Goal: Task Accomplishment & Management: Complete application form

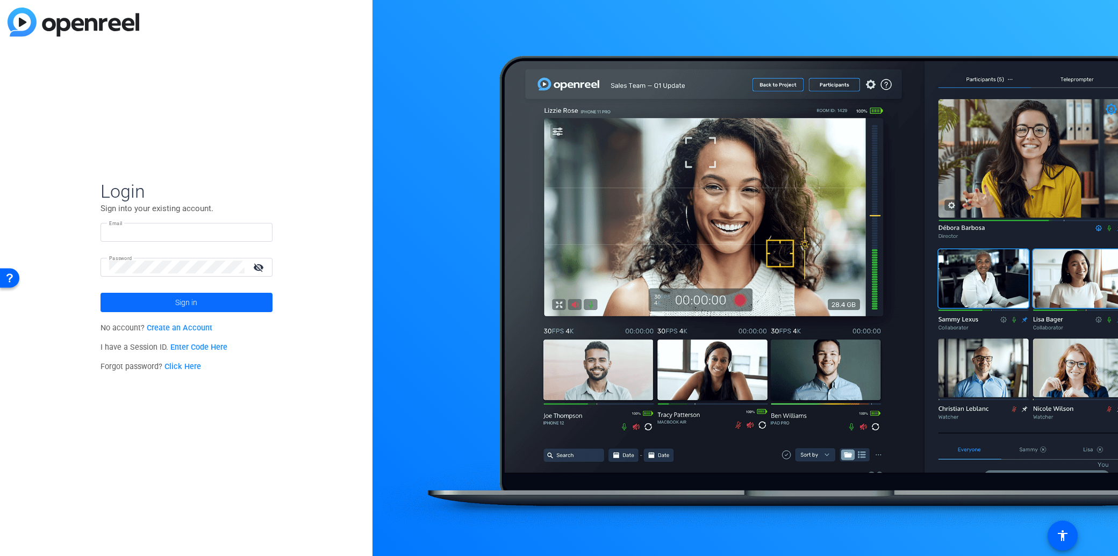
type input "Asya_S_Robinson@newyorklife.com"
click at [234, 310] on span at bounding box center [186, 303] width 172 height 26
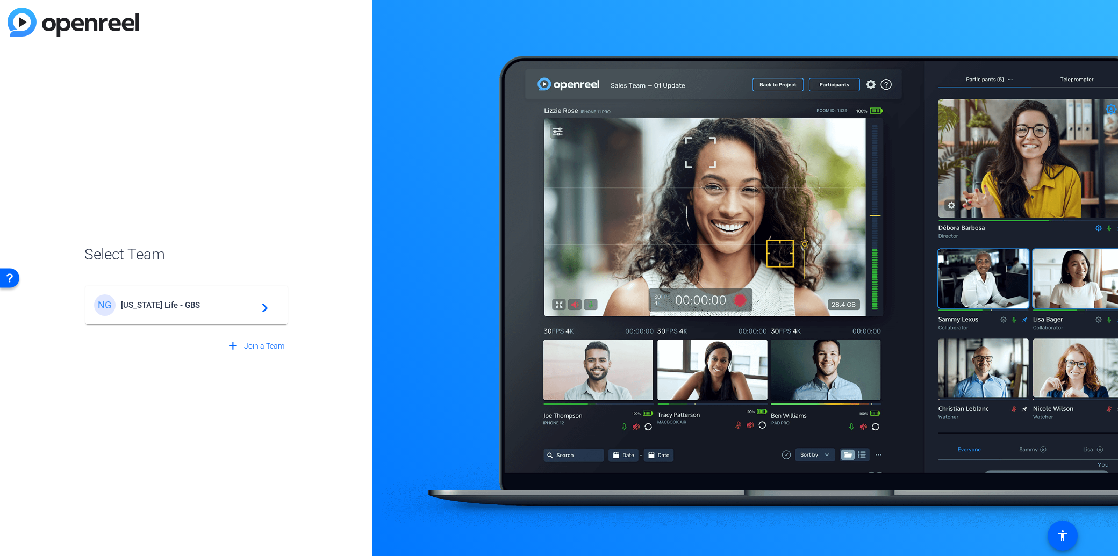
click at [234, 310] on span "New York Life - GBS" at bounding box center [188, 305] width 134 height 10
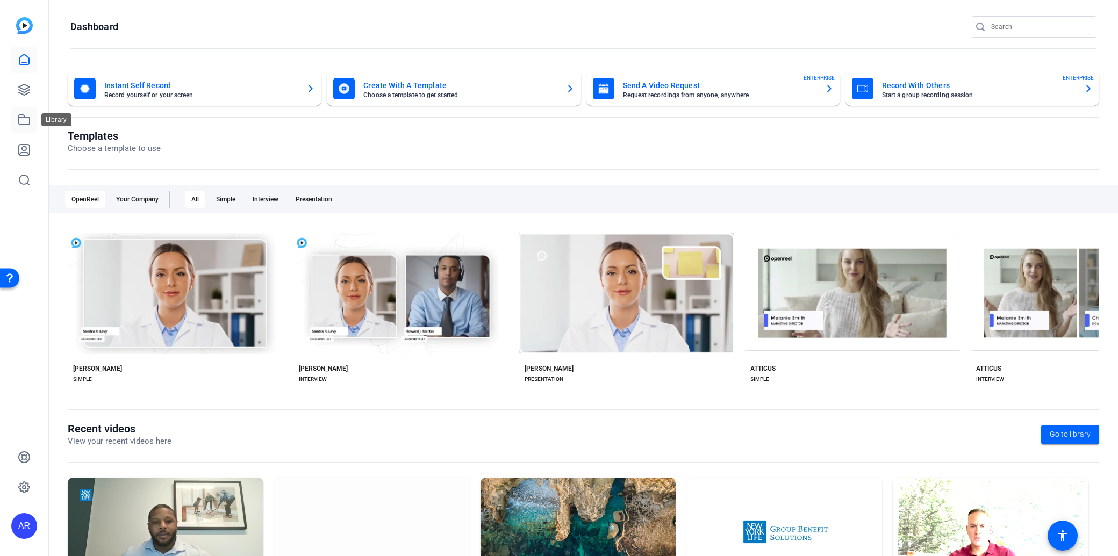
click at [32, 120] on link at bounding box center [24, 120] width 26 height 26
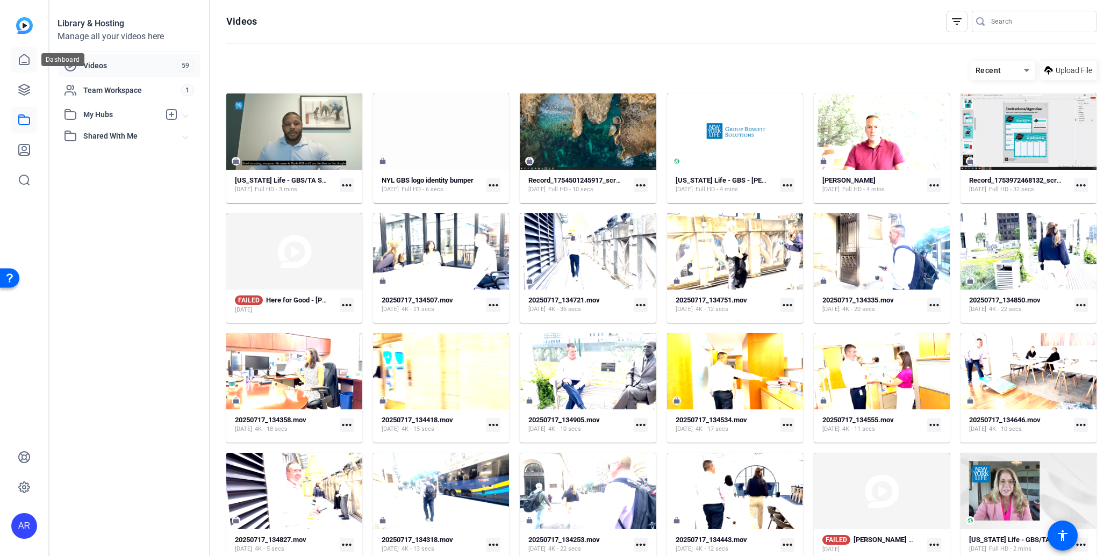
click at [33, 62] on link at bounding box center [24, 60] width 26 height 26
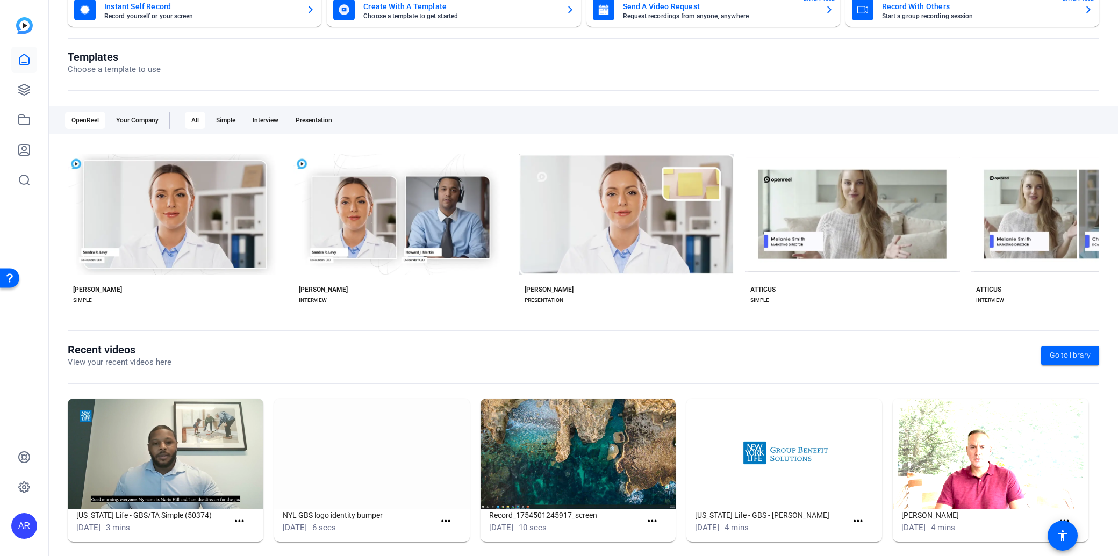
scroll to position [88, 0]
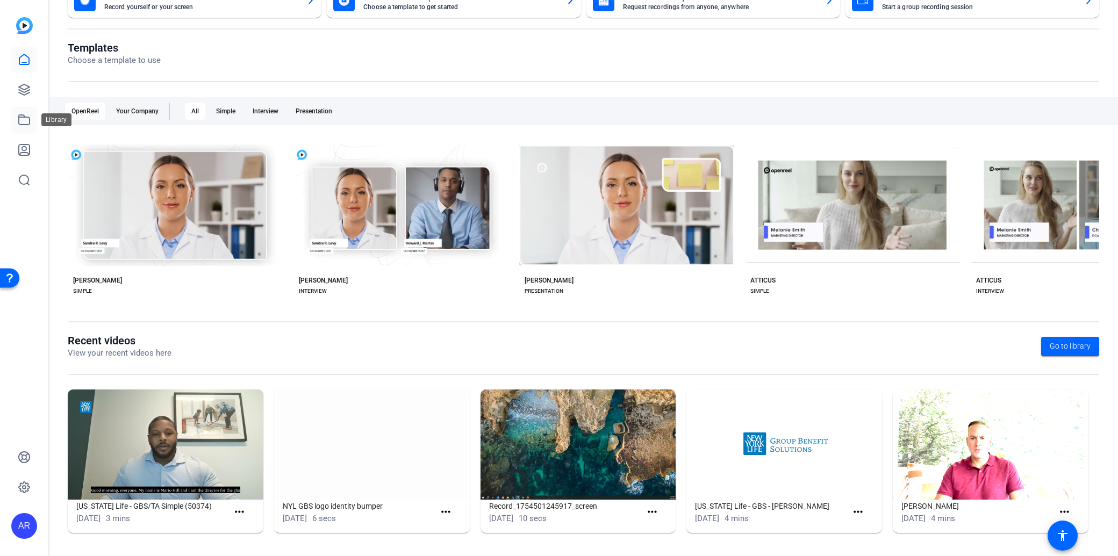
click at [23, 122] on icon at bounding box center [24, 119] width 13 height 13
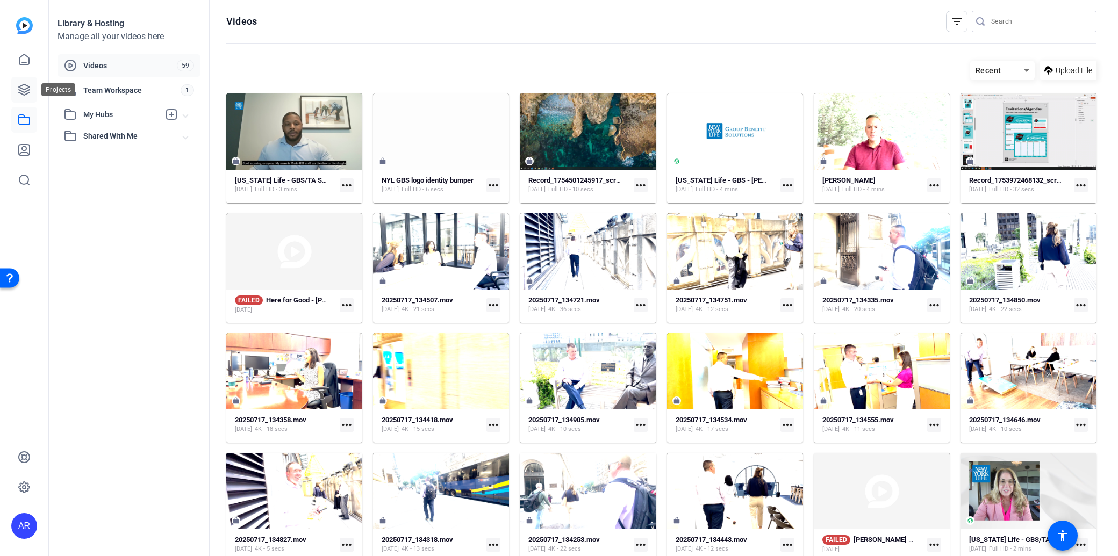
click at [28, 81] on link at bounding box center [24, 90] width 26 height 26
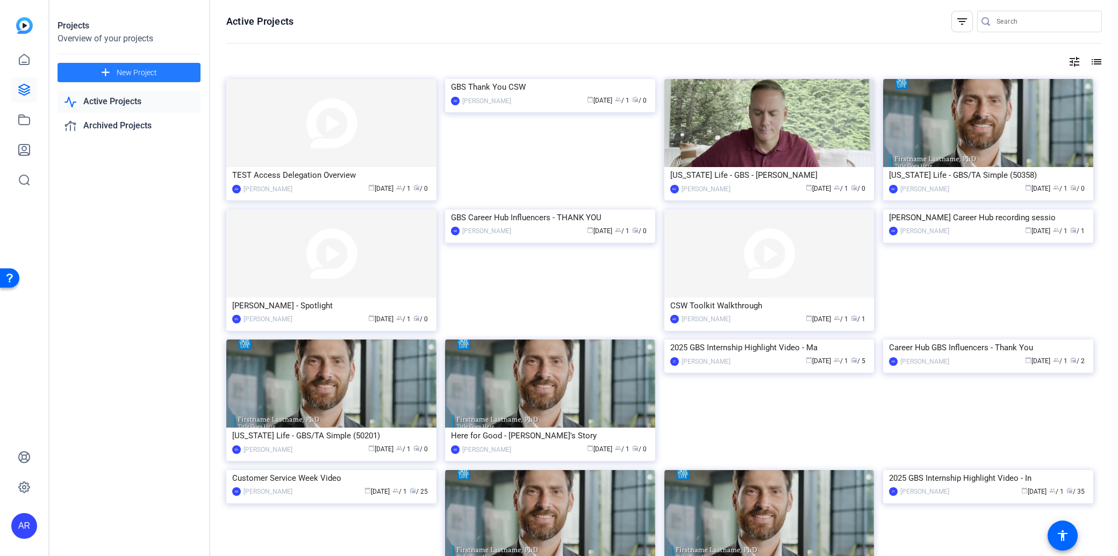
click at [163, 74] on span at bounding box center [129, 73] width 143 height 26
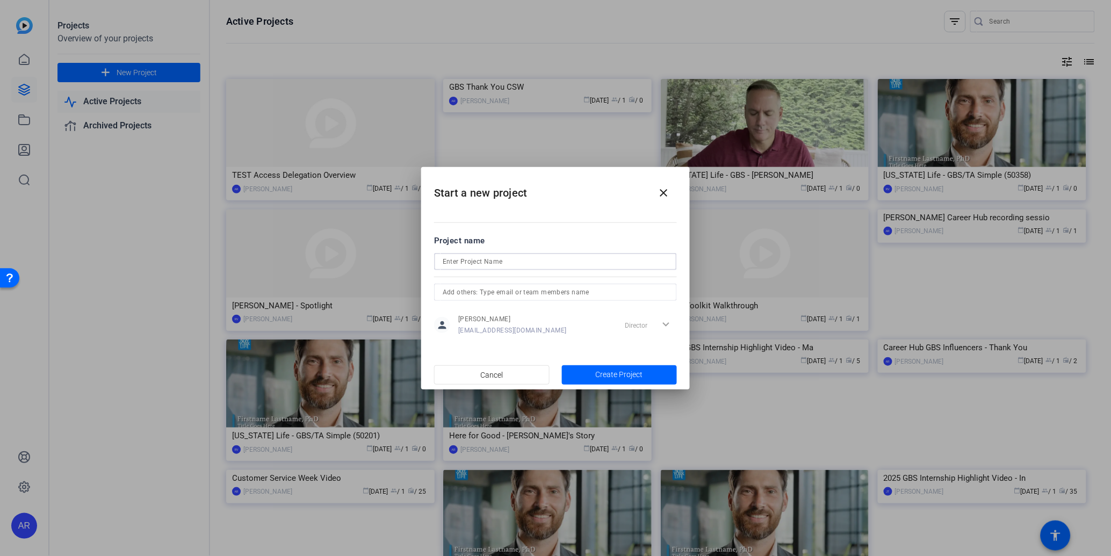
click at [523, 263] on input at bounding box center [556, 261] width 226 height 13
type input "test 1"
click at [556, 296] on input "text" at bounding box center [556, 292] width 226 height 13
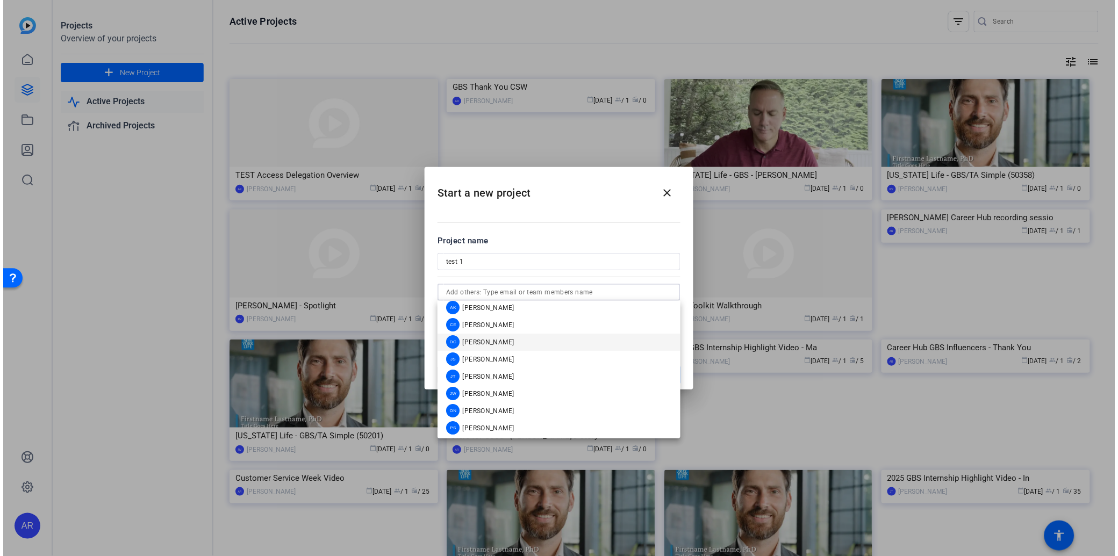
scroll to position [43, 0]
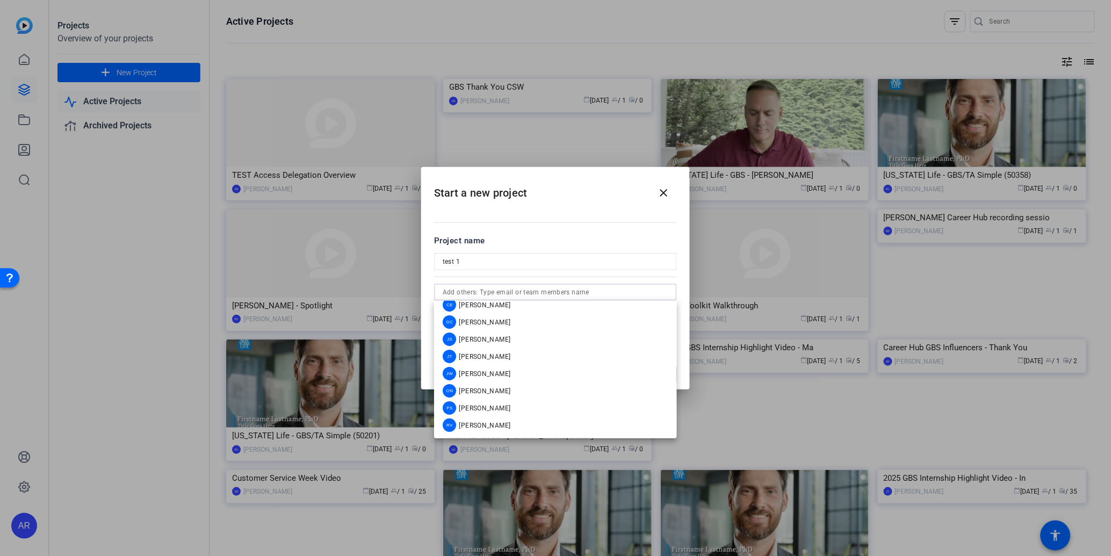
click at [555, 286] on input "text" at bounding box center [556, 292] width 226 height 13
click at [557, 265] on input "test 1" at bounding box center [556, 261] width 226 height 13
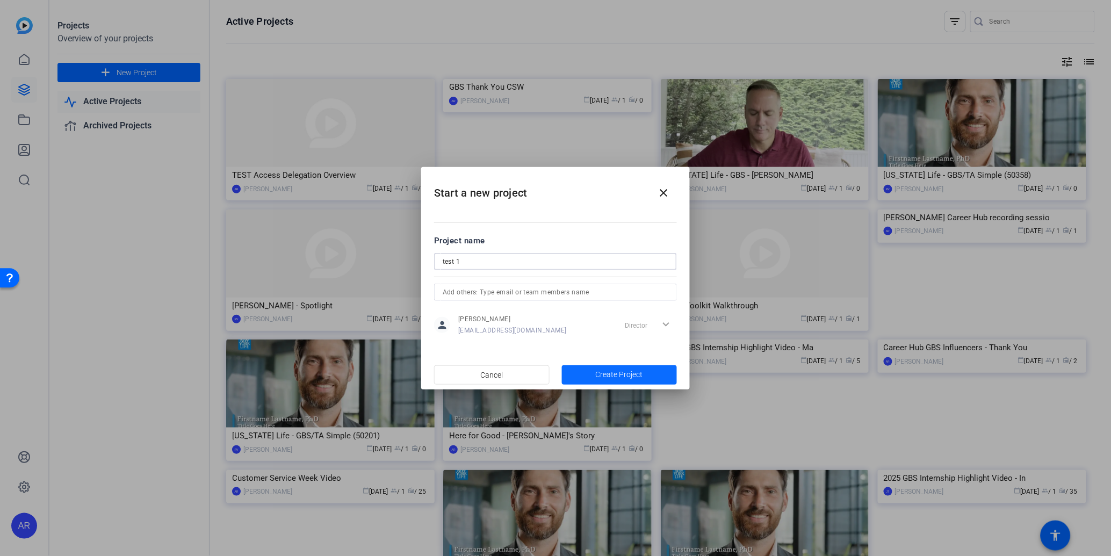
click at [597, 372] on span "Create Project" at bounding box center [619, 374] width 47 height 11
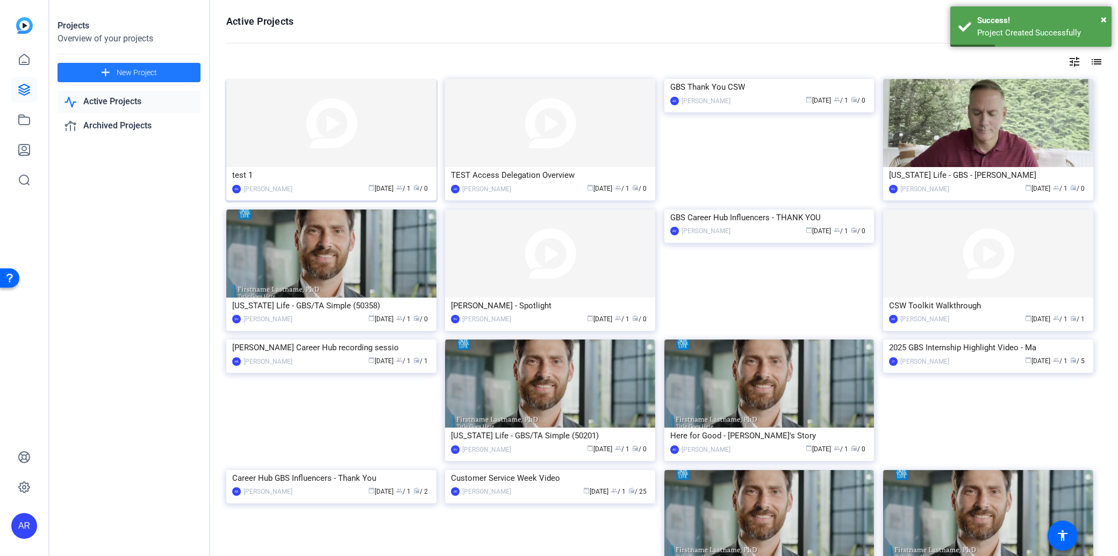
click at [367, 144] on img at bounding box center [331, 123] width 210 height 88
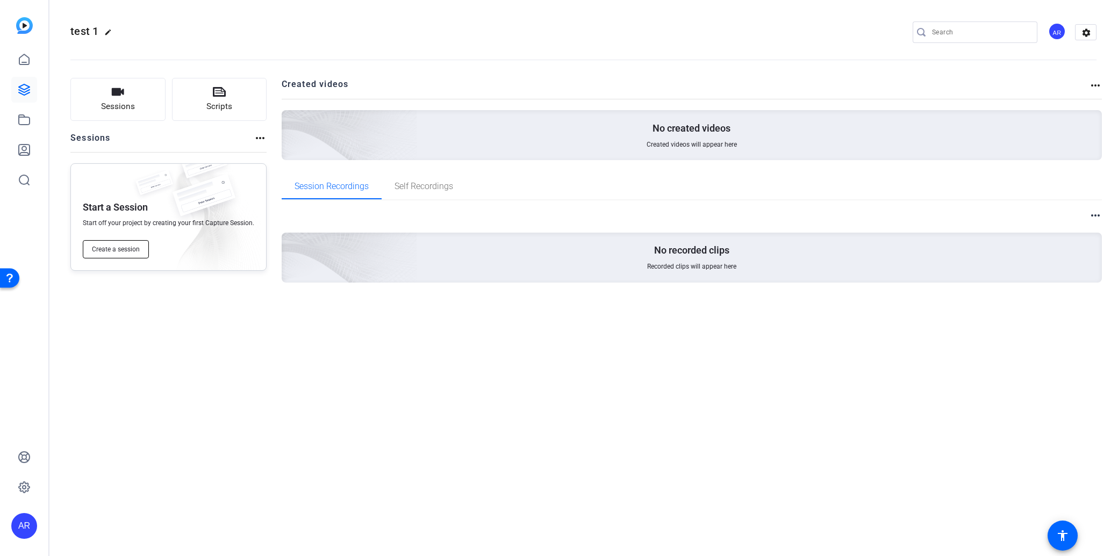
click at [125, 247] on span "Create a session" at bounding box center [116, 249] width 48 height 9
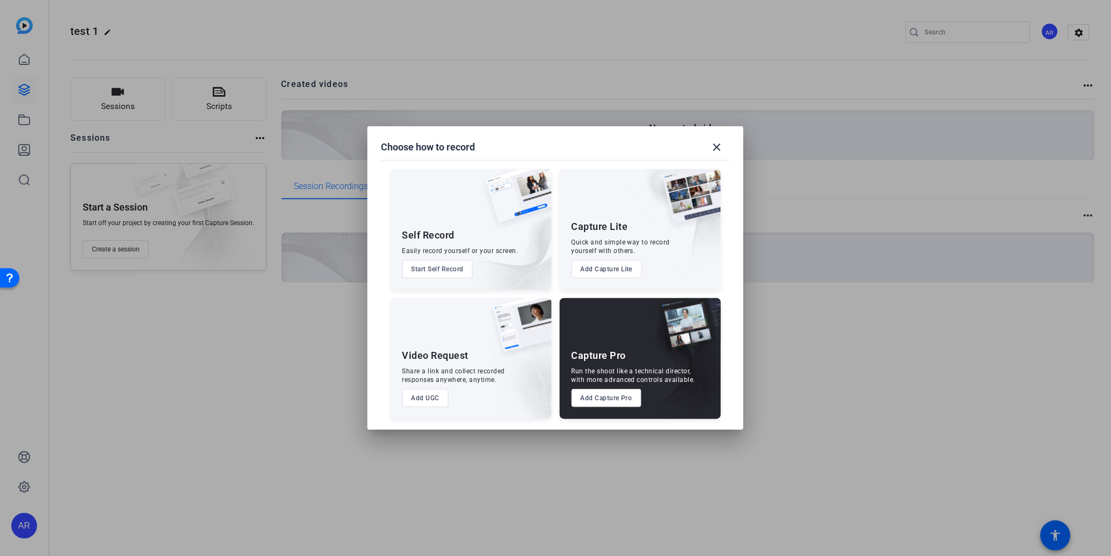
click at [436, 395] on button "Add UGC" at bounding box center [426, 398] width 47 height 18
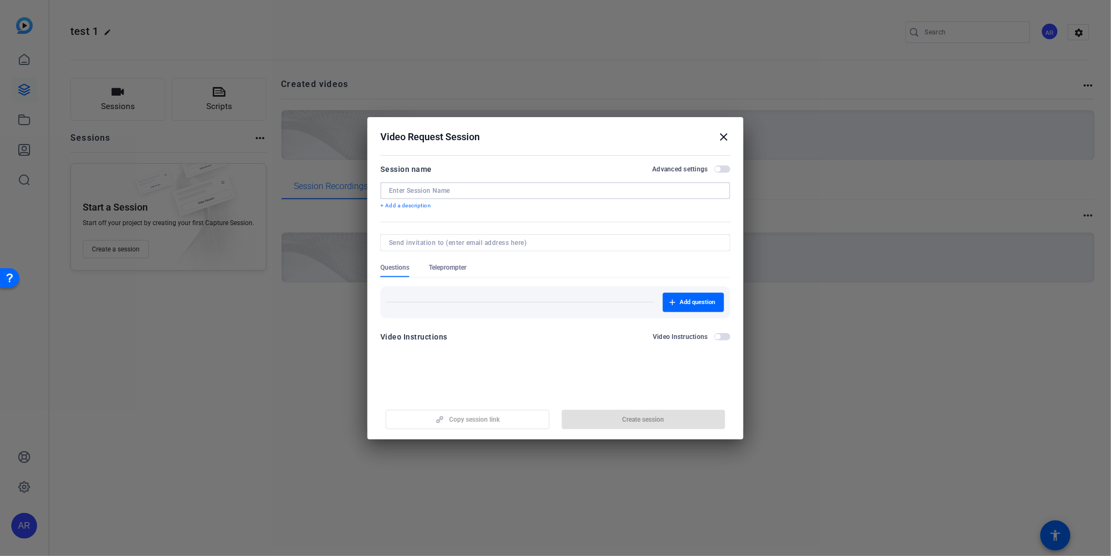
click at [457, 191] on input at bounding box center [555, 190] width 333 height 9
type input "Test with Matt"
click at [466, 243] on input at bounding box center [553, 243] width 329 height 9
click at [590, 248] on div at bounding box center [555, 242] width 333 height 17
click at [590, 241] on input at bounding box center [553, 243] width 329 height 9
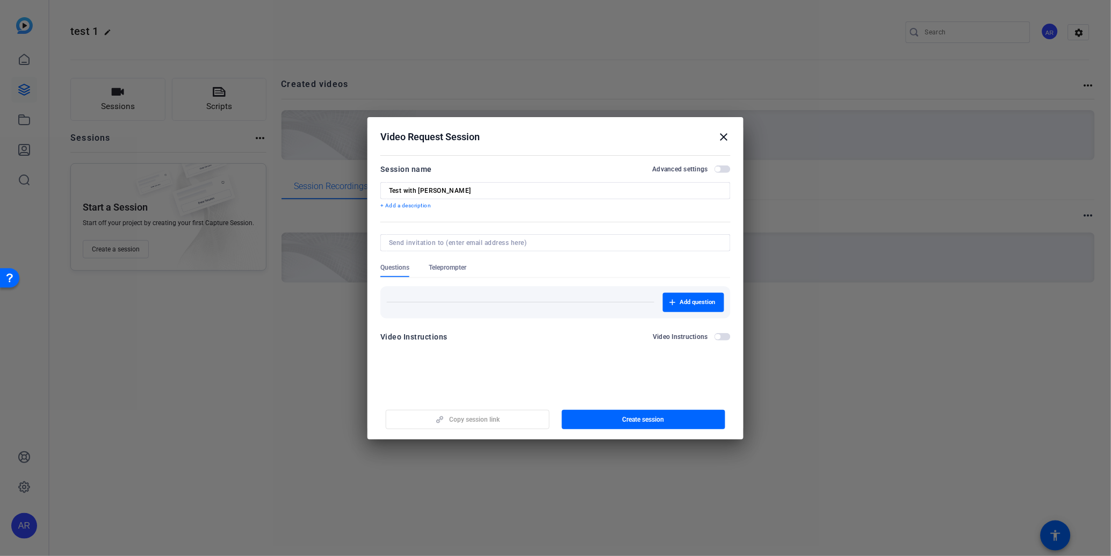
click at [527, 244] on input at bounding box center [553, 243] width 329 height 9
paste input "Matthew_H_Twohy@newyorklife.com"
type input "Matthew_H_Twohy@newyorklife.com"
click at [686, 298] on div "Add question" at bounding box center [555, 302] width 350 height 32
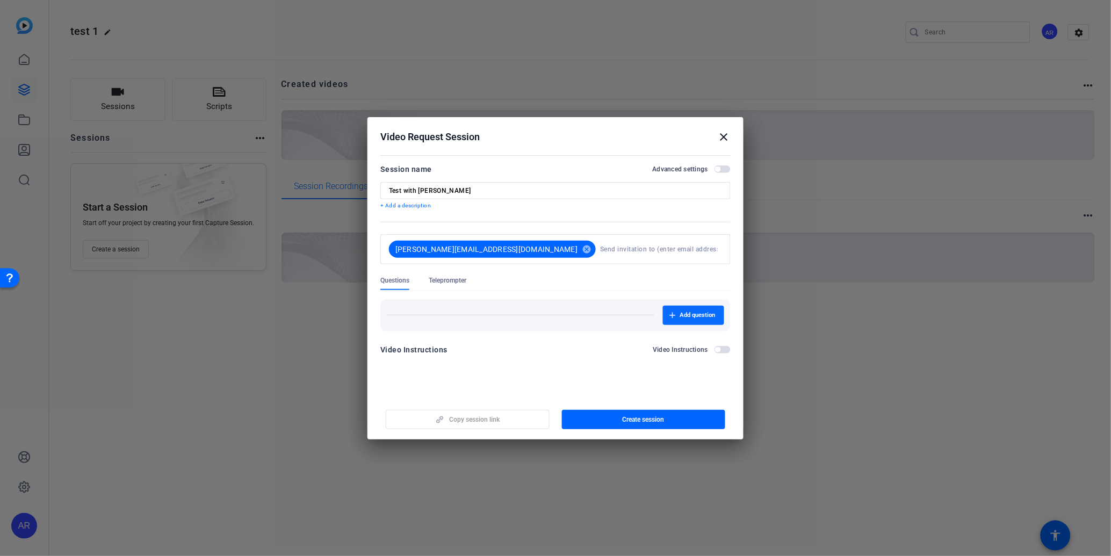
click at [702, 315] on span "Add question" at bounding box center [697, 315] width 35 height 9
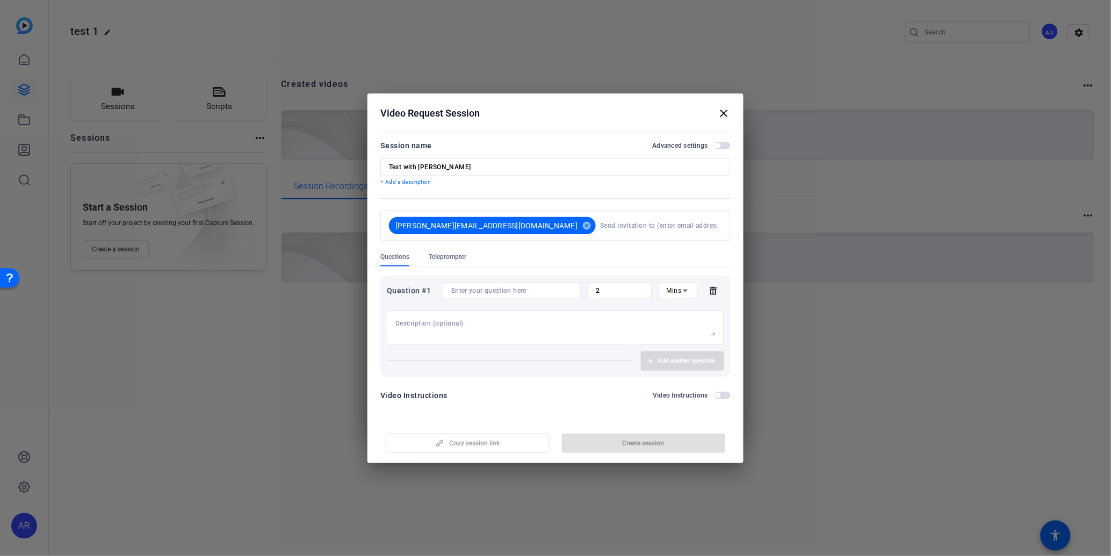
click at [525, 320] on textarea at bounding box center [556, 327] width 320 height 17
type textarea "test 1"
click at [630, 291] on input "2" at bounding box center [620, 290] width 48 height 9
click at [606, 326] on textarea "test 1" at bounding box center [556, 327] width 320 height 17
click at [618, 315] on div "test 1" at bounding box center [556, 328] width 320 height 34
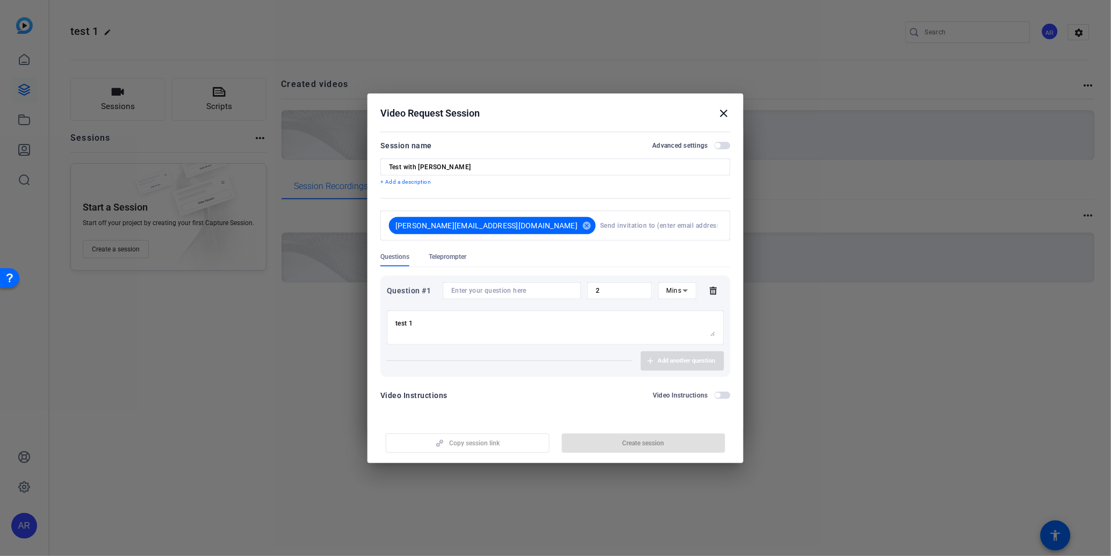
click at [643, 264] on div "Questions Teleprompter" at bounding box center [555, 260] width 350 height 14
click at [714, 294] on div "Question #1 2 Mins" at bounding box center [555, 290] width 337 height 17
click at [717, 289] on icon at bounding box center [713, 290] width 21 height 9
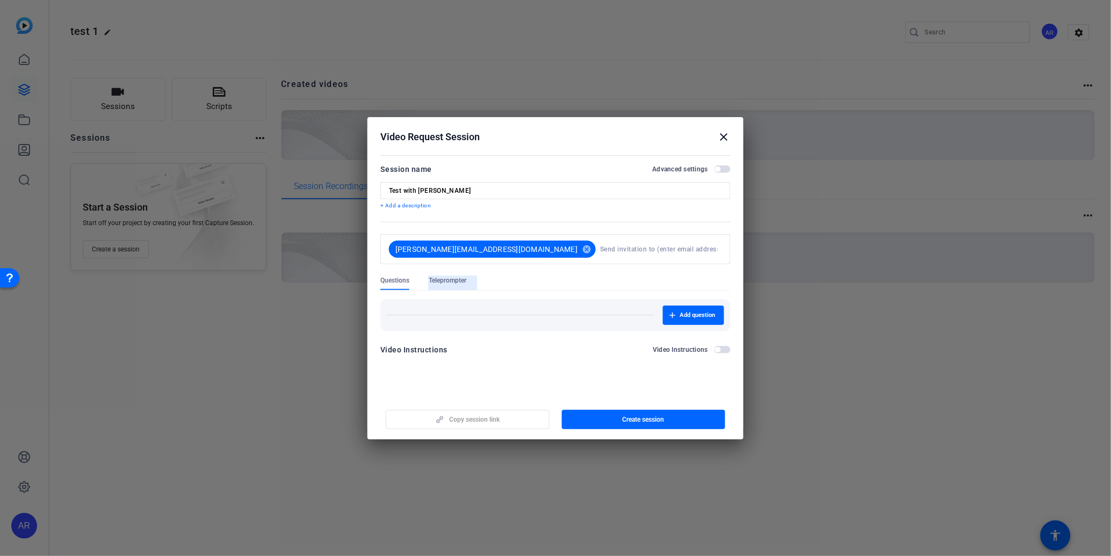
click at [454, 278] on span "Teleprompter" at bounding box center [448, 280] width 38 height 9
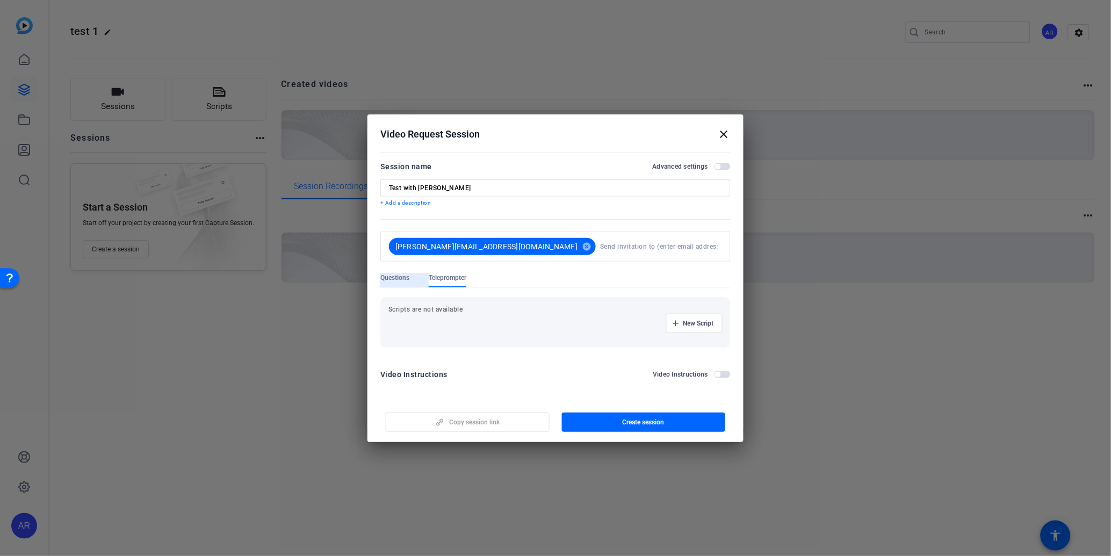
click at [393, 283] on span "Questions" at bounding box center [394, 281] width 29 height 14
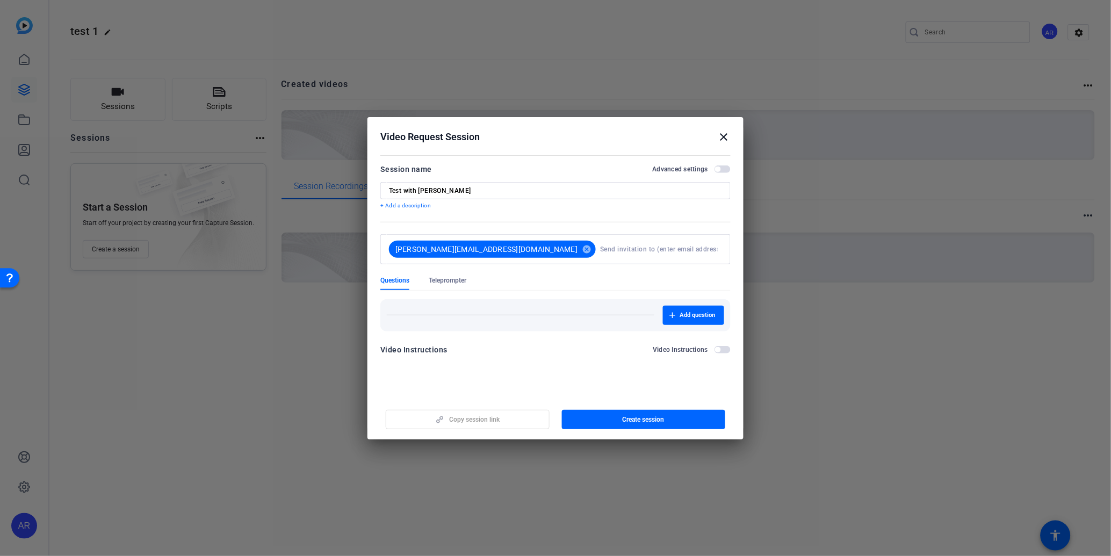
click at [426, 285] on div "Questions" at bounding box center [404, 283] width 48 height 14
click at [451, 285] on span "Teleprompter" at bounding box center [448, 280] width 38 height 9
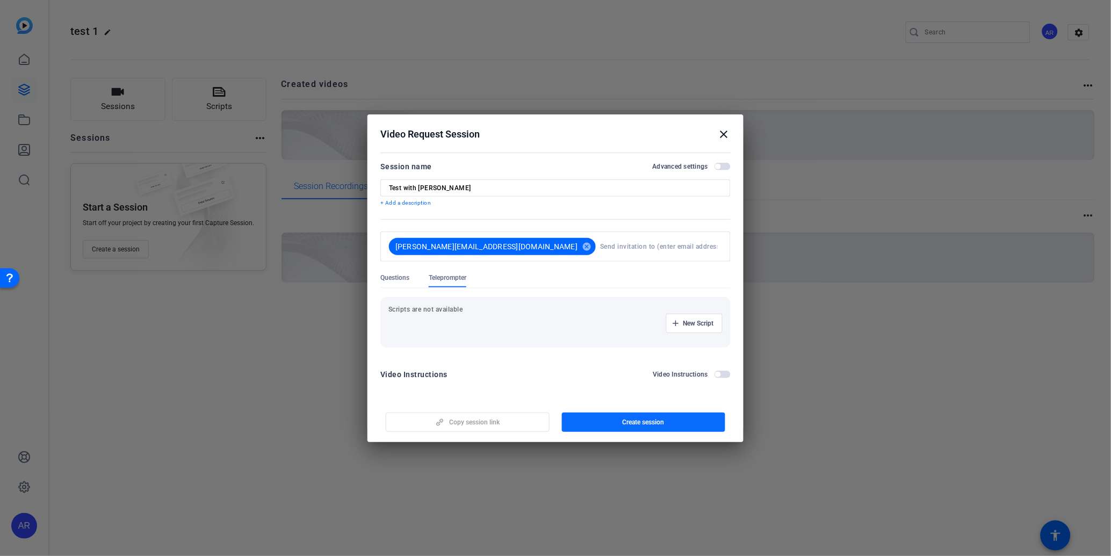
click at [644, 420] on span "Create session" at bounding box center [644, 422] width 42 height 9
click at [724, 131] on mat-icon "close" at bounding box center [724, 134] width 13 height 13
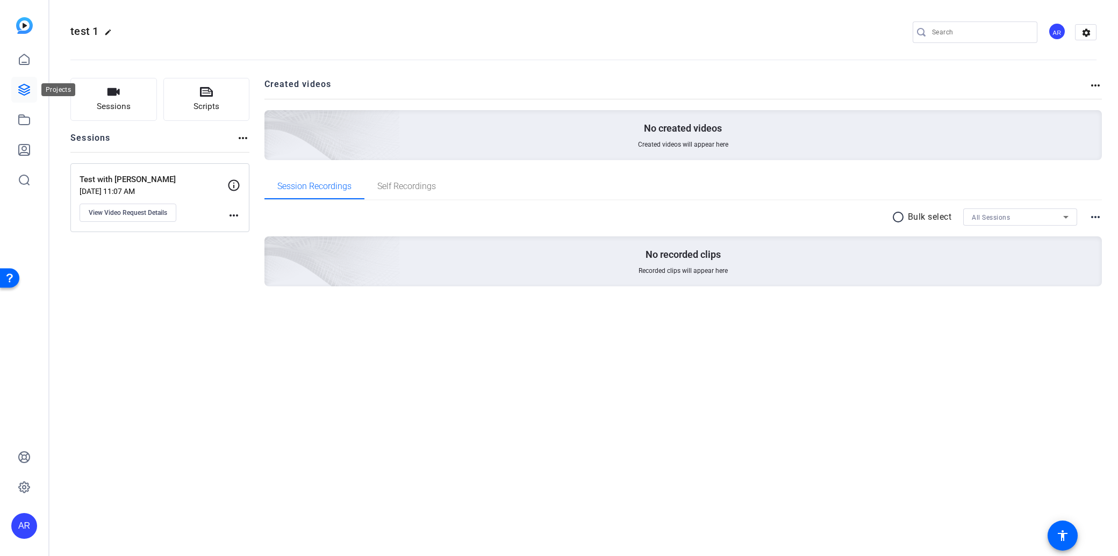
click at [32, 85] on link at bounding box center [24, 90] width 26 height 26
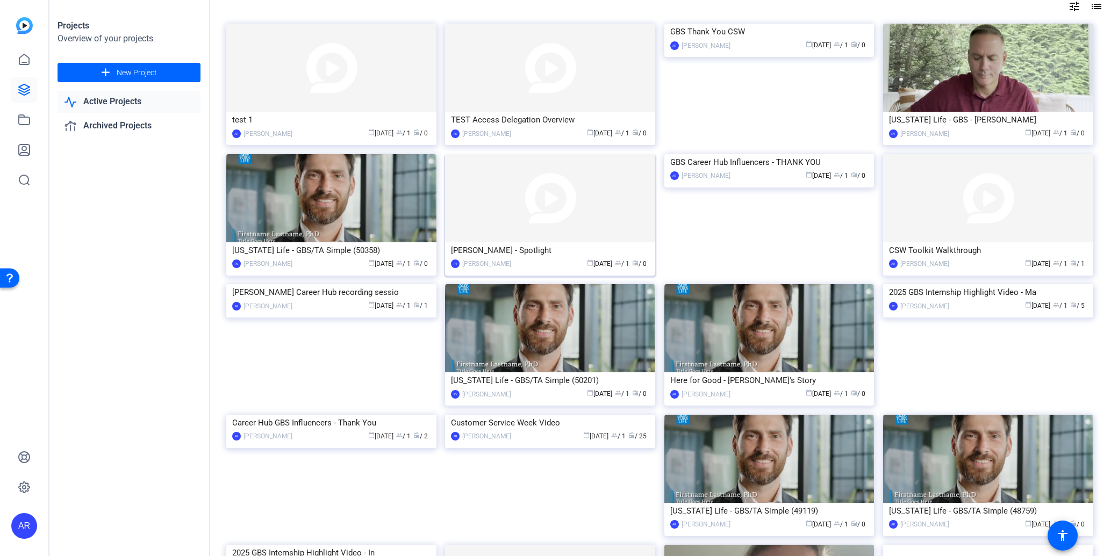
scroll to position [119, 0]
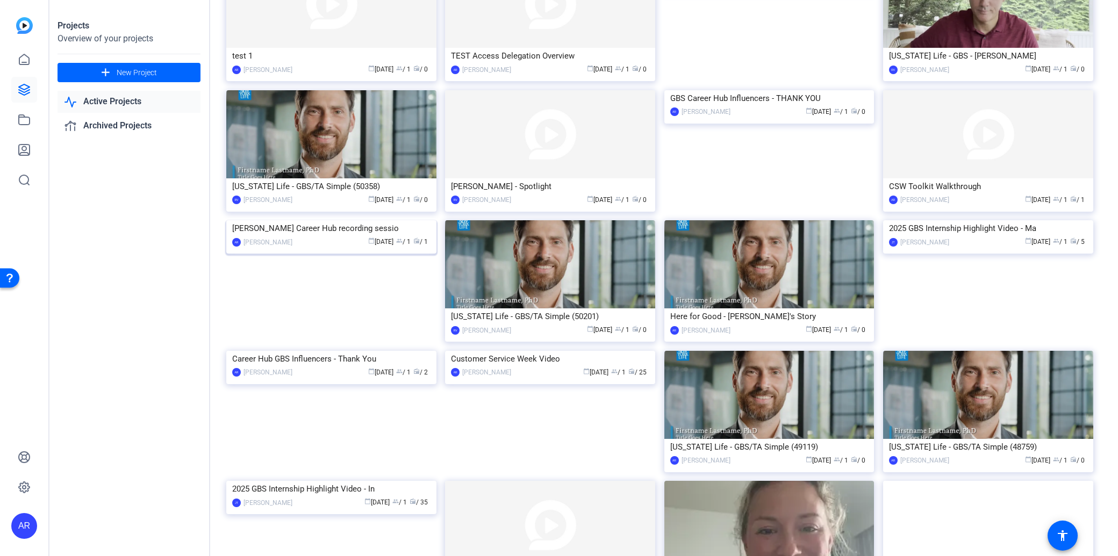
click at [353, 220] on img at bounding box center [331, 220] width 210 height 0
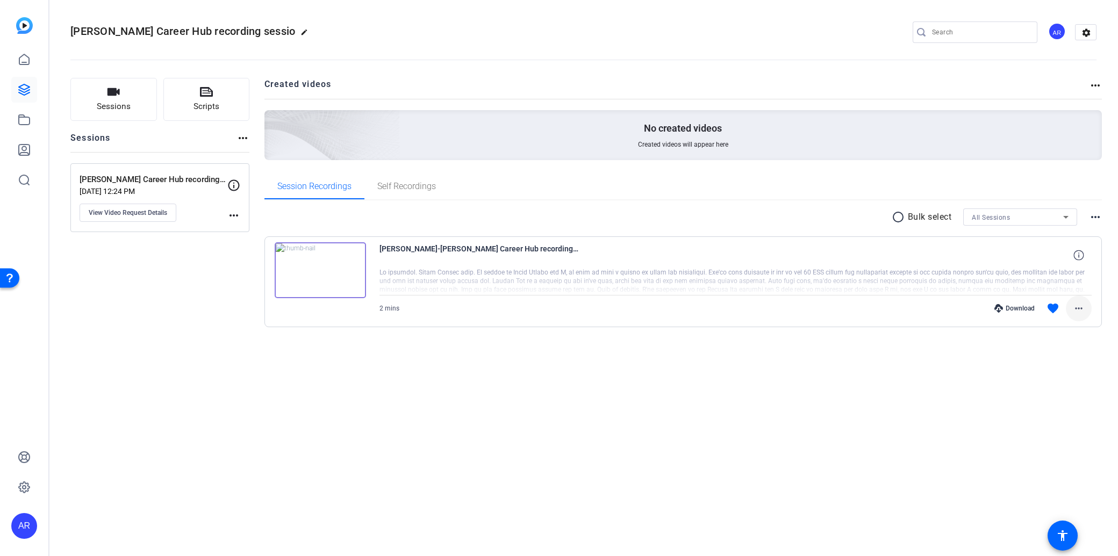
click at [1078, 307] on mat-icon "more_horiz" at bounding box center [1078, 308] width 13 height 13
click at [756, 404] on div at bounding box center [559, 278] width 1118 height 556
click at [1093, 83] on mat-icon "more_horiz" at bounding box center [1095, 85] width 13 height 13
click at [976, 74] on div at bounding box center [559, 278] width 1118 height 556
click at [1069, 310] on span at bounding box center [1079, 309] width 26 height 26
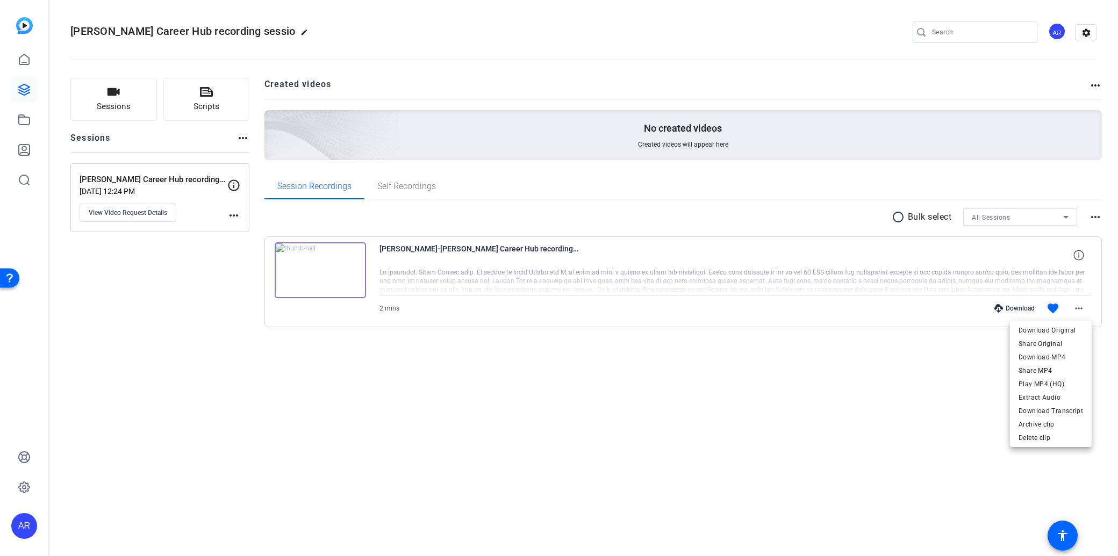
click at [1076, 308] on div at bounding box center [559, 278] width 1118 height 556
click at [1092, 31] on mat-icon "settings" at bounding box center [1085, 33] width 21 height 16
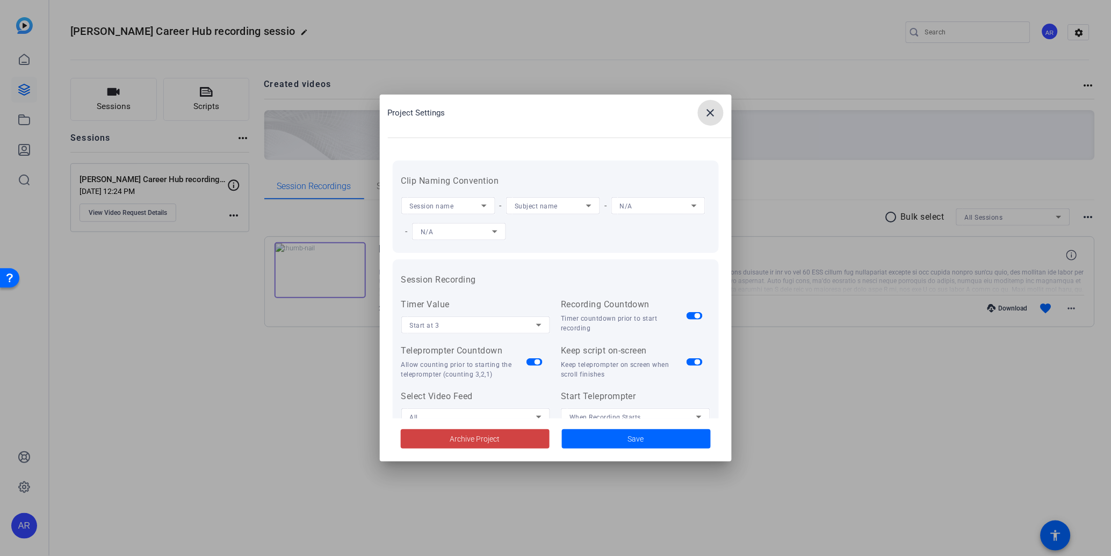
click at [710, 110] on mat-icon "close" at bounding box center [711, 112] width 13 height 13
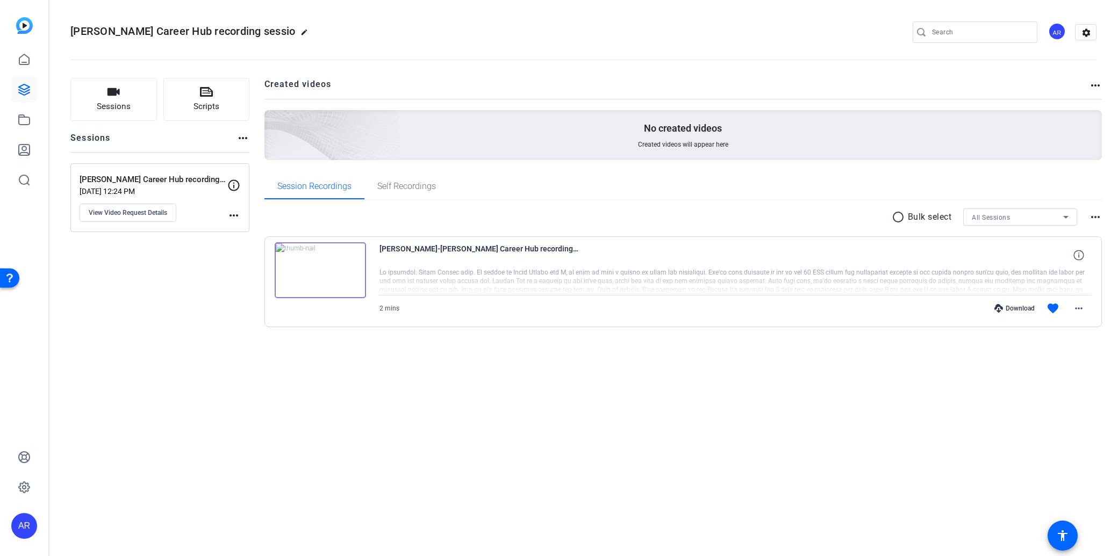
click at [1083, 215] on div "radio_button_unchecked Bulk select All Sessions more_horiz" at bounding box center [683, 217] width 838 height 17
click at [1089, 217] on mat-icon "more_horiz" at bounding box center [1095, 217] width 13 height 13
click at [1083, 183] on div at bounding box center [559, 278] width 1118 height 556
click at [28, 88] on icon at bounding box center [24, 89] width 13 height 13
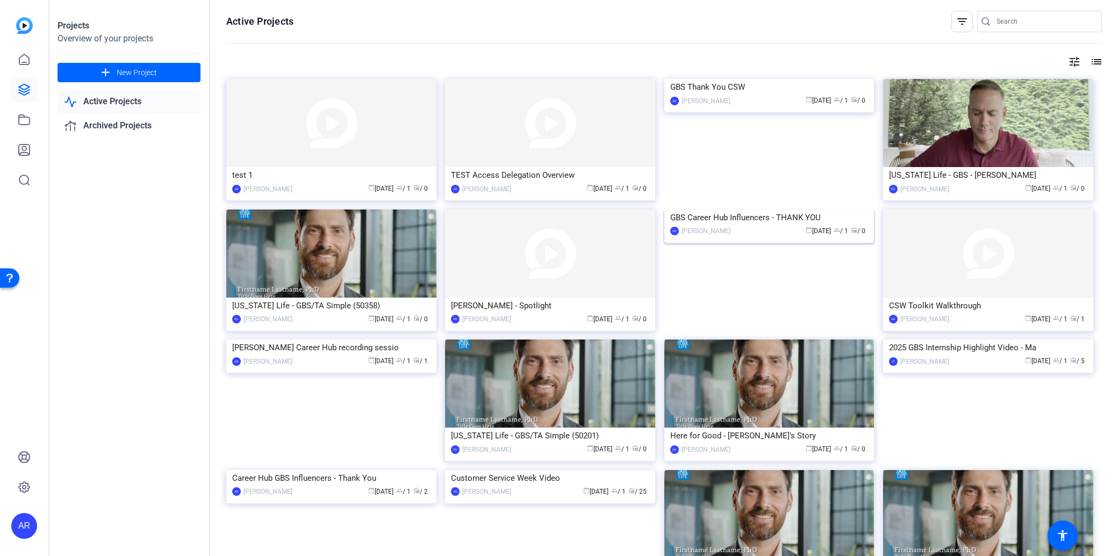
click at [809, 210] on img at bounding box center [769, 210] width 210 height 0
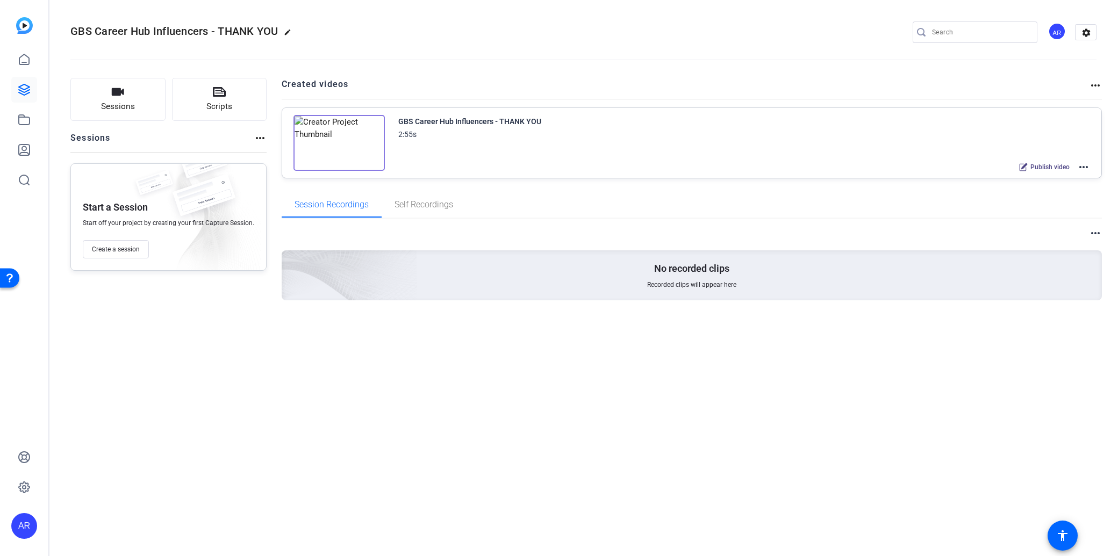
click at [1086, 167] on mat-icon "more_horiz" at bounding box center [1083, 167] width 13 height 13
click at [1068, 176] on span "Edit in Creator" at bounding box center [1044, 179] width 75 height 13
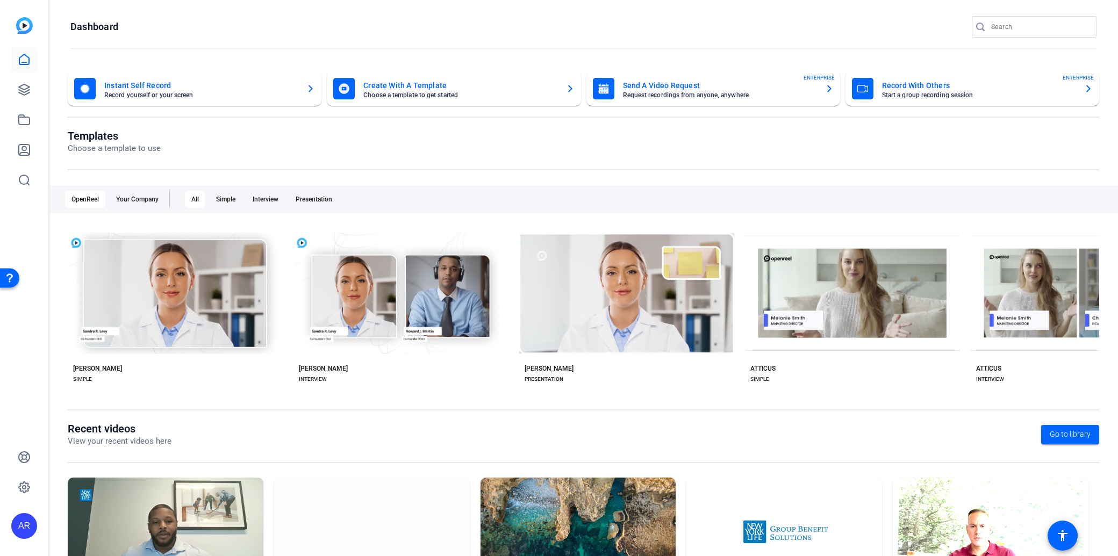
click at [446, 87] on mat-card-title "Create With A Template" at bounding box center [459, 85] width 193 height 13
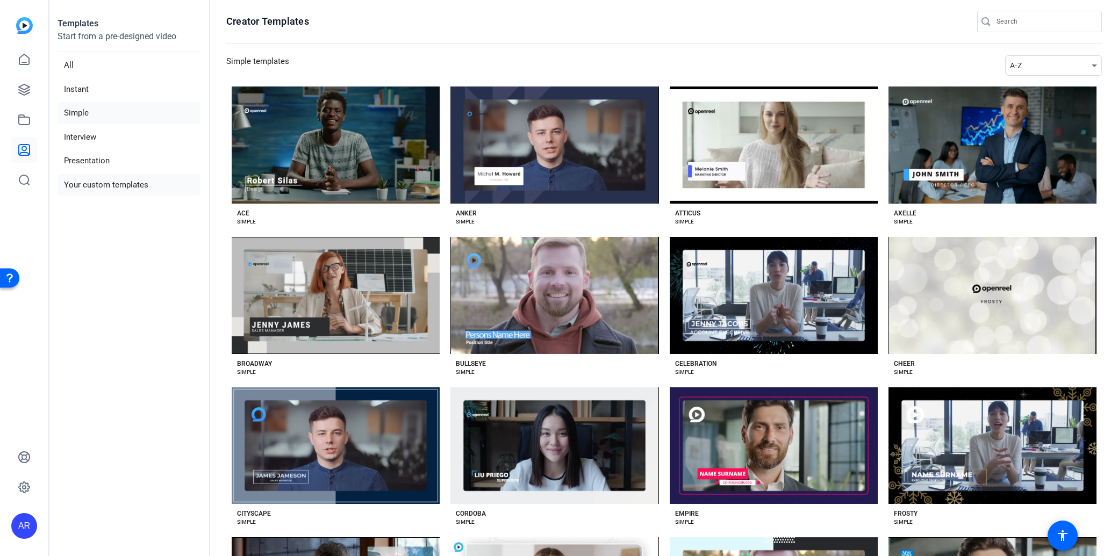
click at [181, 189] on li "Your custom templates" at bounding box center [129, 185] width 143 height 22
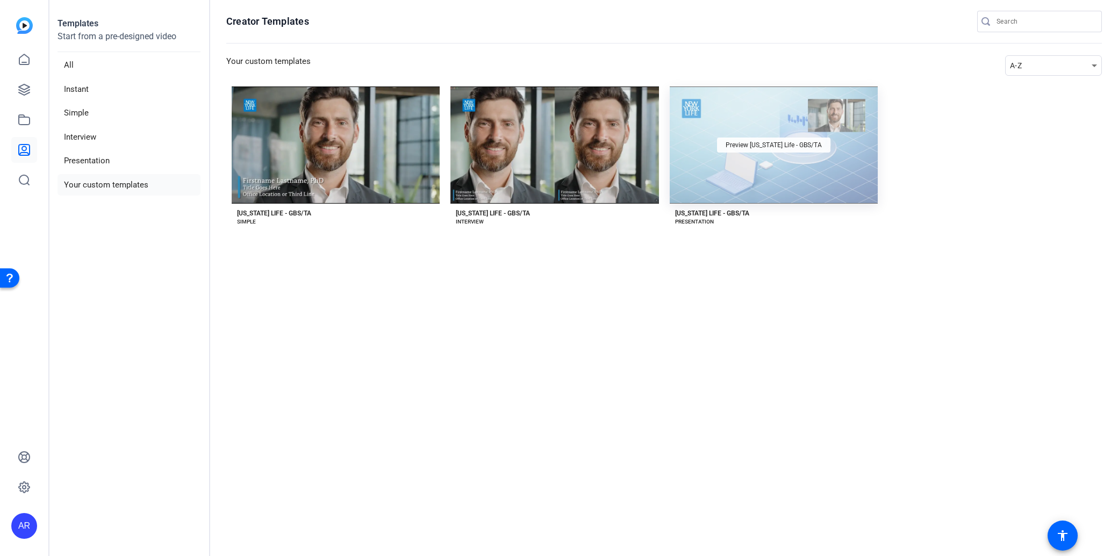
click at [799, 144] on span "Preview [US_STATE] Life - GBS/TA" at bounding box center [773, 145] width 96 height 6
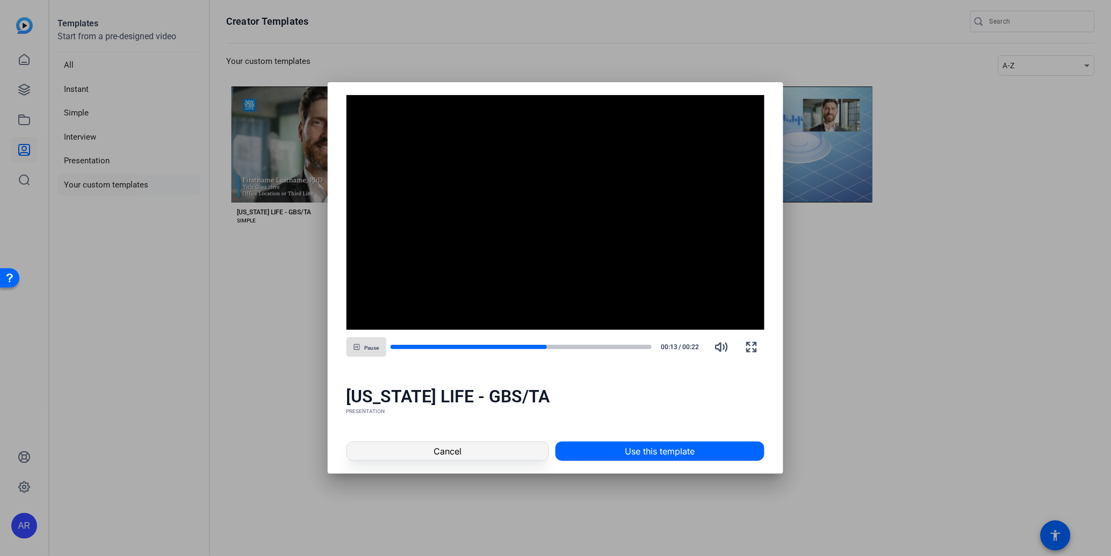
click at [448, 458] on span "Cancel" at bounding box center [448, 451] width 28 height 13
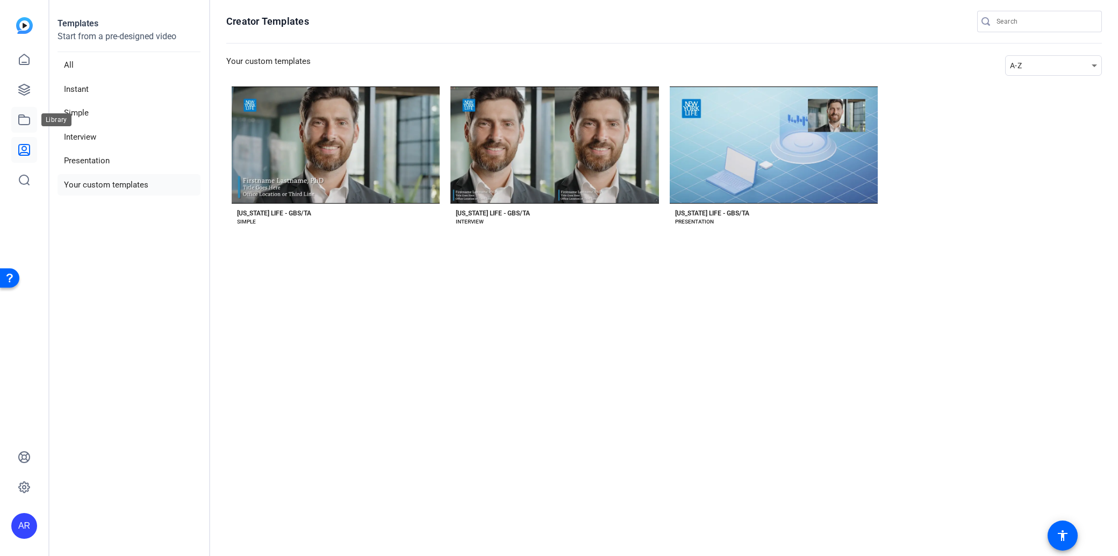
click at [35, 118] on link at bounding box center [24, 120] width 26 height 26
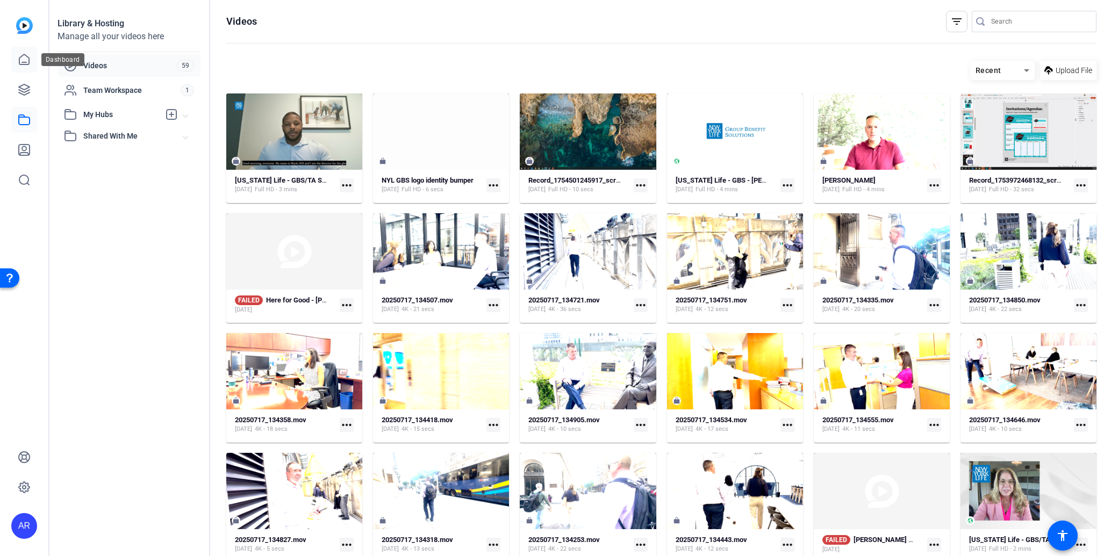
click at [26, 67] on link at bounding box center [24, 60] width 26 height 26
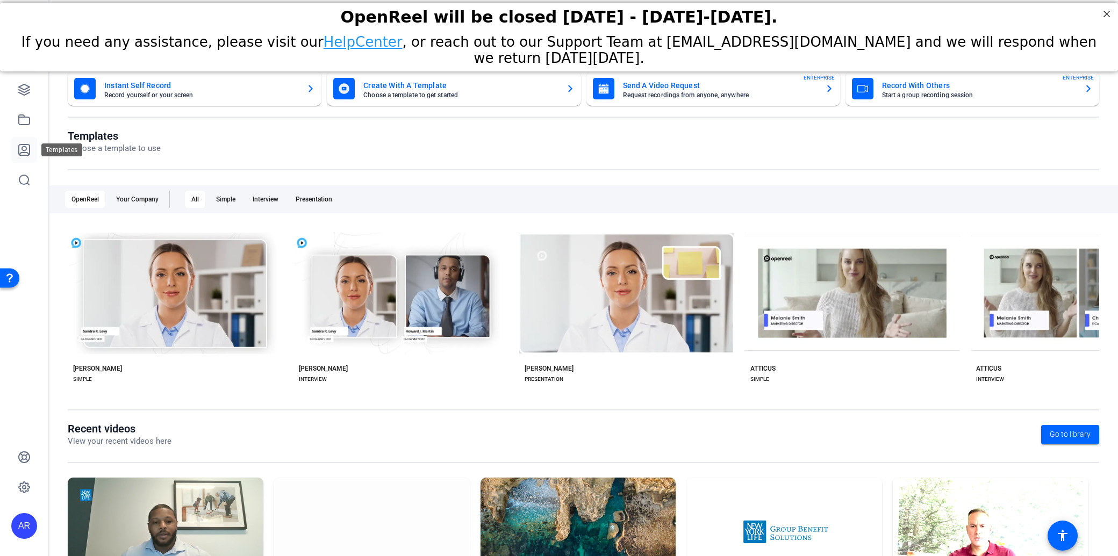
click at [32, 154] on link at bounding box center [24, 150] width 26 height 26
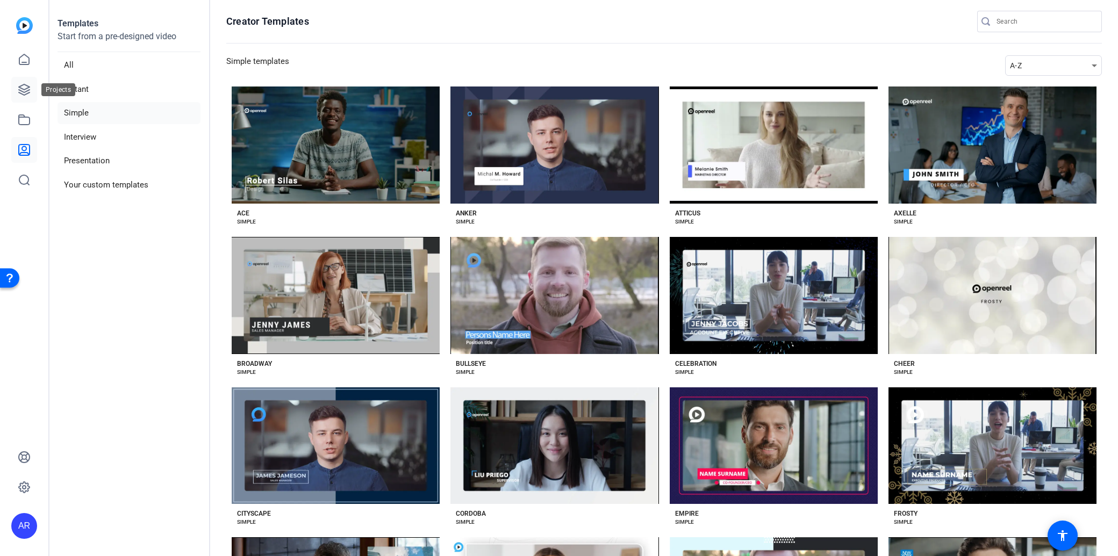
click at [18, 92] on icon at bounding box center [24, 89] width 13 height 13
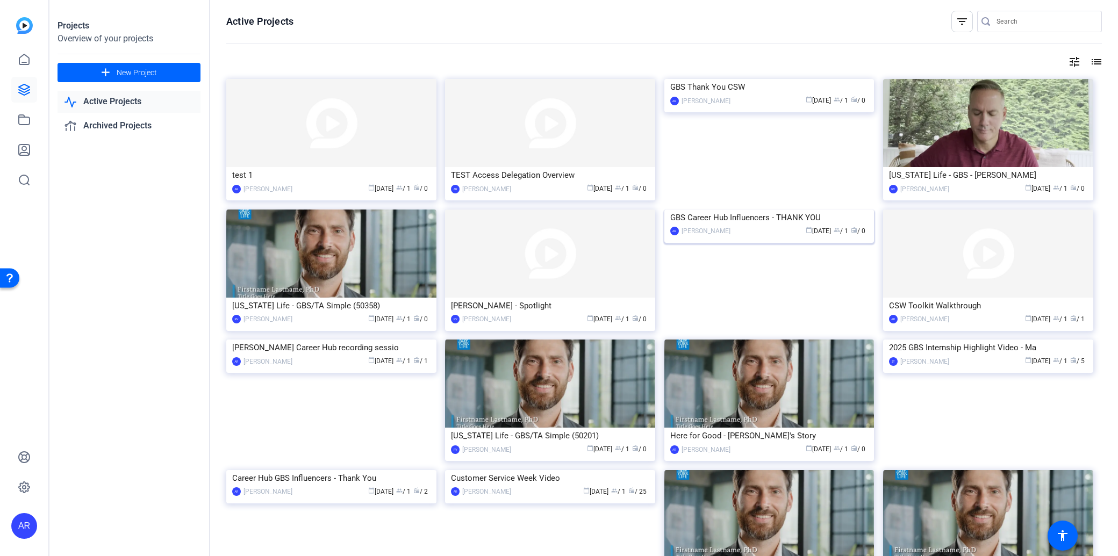
click at [795, 210] on img at bounding box center [769, 210] width 210 height 0
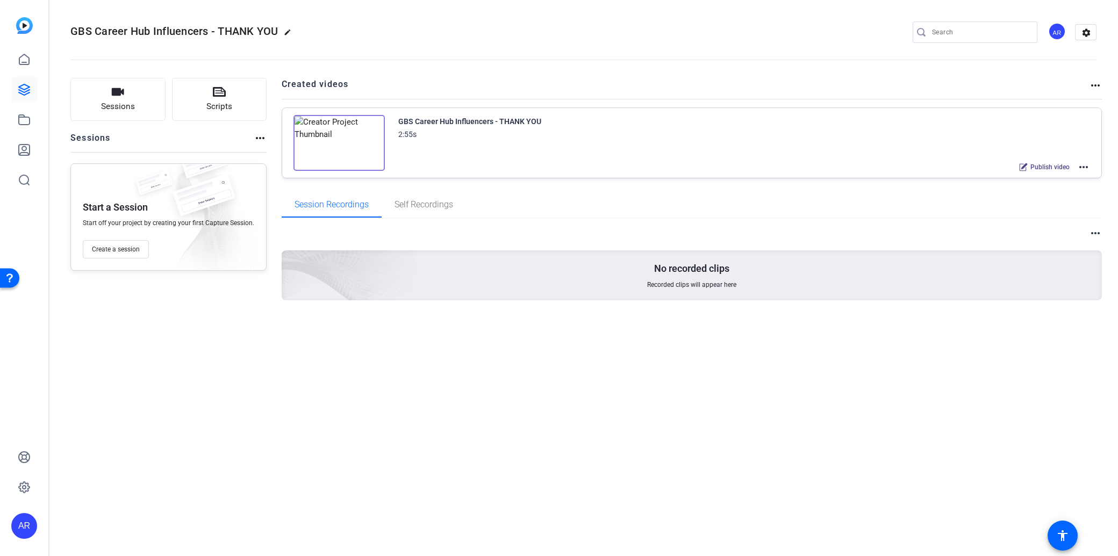
click at [1088, 164] on mat-icon "more_horiz" at bounding box center [1083, 167] width 13 height 13
click at [1077, 174] on span "Edit in Creator" at bounding box center [1044, 179] width 75 height 13
